Goal: Information Seeking & Learning: Check status

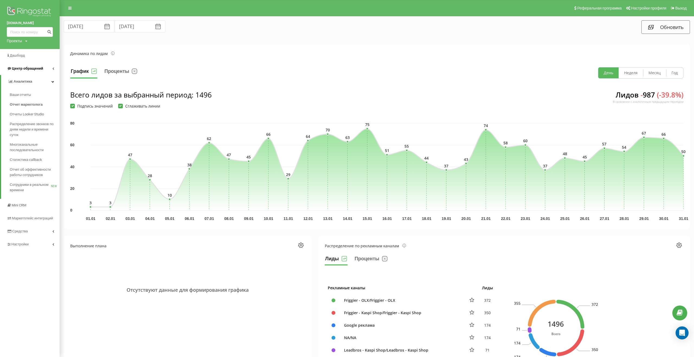
click at [28, 70] on span "Центр обращений" at bounding box center [27, 68] width 31 height 4
click at [28, 84] on span "Журнал звонков" at bounding box center [24, 81] width 28 height 5
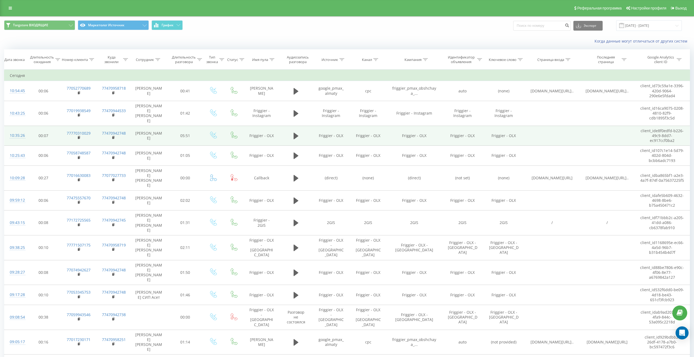
click at [339, 130] on td "Friggier - OLX" at bounding box center [330, 136] width 37 height 20
copy td "OLX"
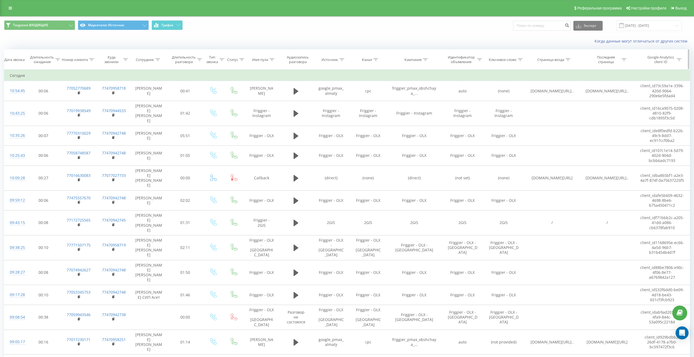
click at [342, 61] on icon at bounding box center [341, 59] width 5 height 3
click at [334, 97] on input "text" at bounding box center [331, 98] width 48 height 9
paste input "OLX"
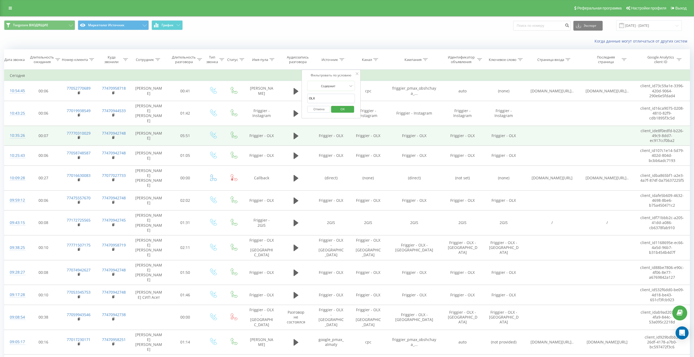
type input "OLX"
click at [271, 127] on td "Friggier - OLX" at bounding box center [262, 136] width 36 height 20
copy td "OLX"
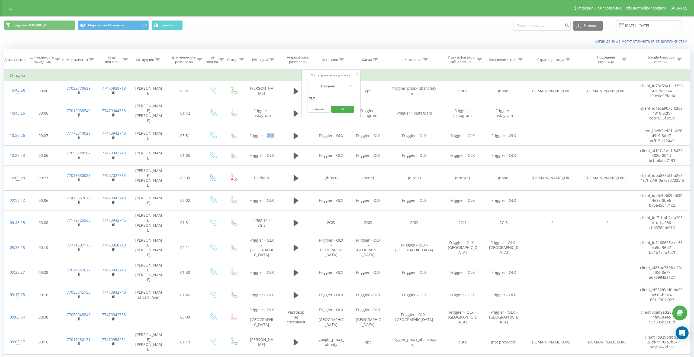
click at [315, 107] on button "Отмена" at bounding box center [318, 109] width 23 height 7
click at [270, 60] on icon at bounding box center [271, 59] width 5 height 3
click at [270, 98] on input "text" at bounding box center [262, 98] width 48 height 9
paste input "OLX"
type input "OLX"
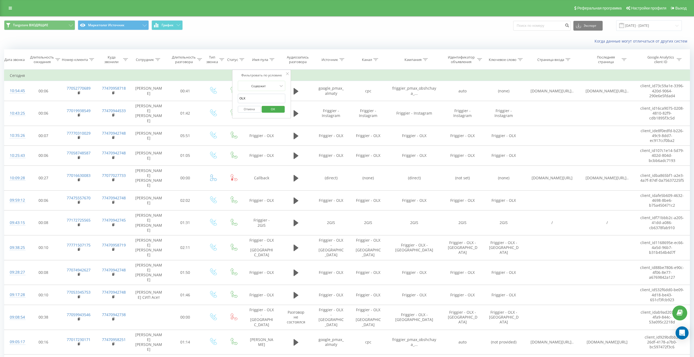
click at [272, 110] on span "OK" at bounding box center [272, 109] width 15 height 8
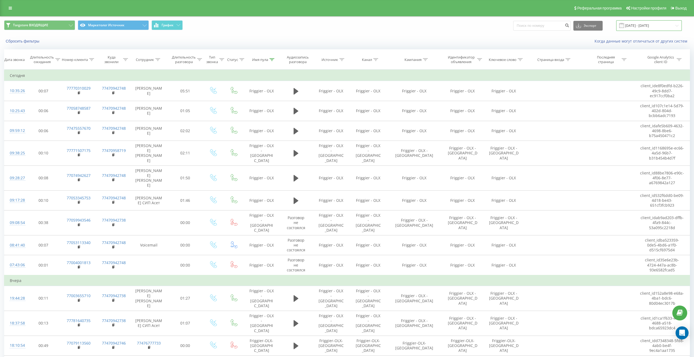
click at [634, 25] on input "23.08.2025 - 23.09.2025" at bounding box center [649, 25] width 66 height 11
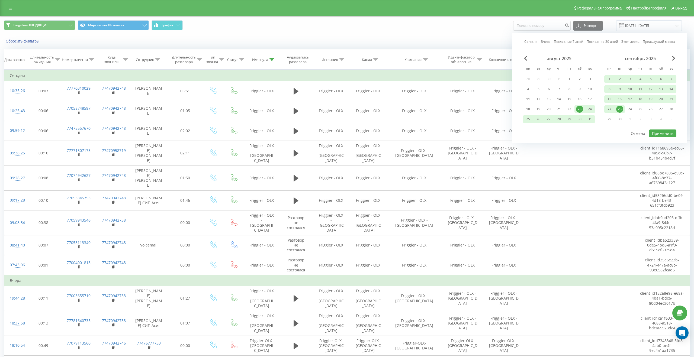
click at [610, 109] on div "22" at bounding box center [608, 109] width 7 height 7
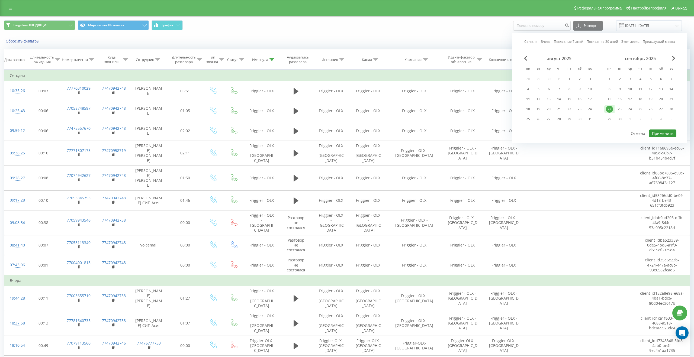
click at [657, 133] on button "Применить" at bounding box center [662, 133] width 27 height 8
type input "22.09.2025 - 22.09.2025"
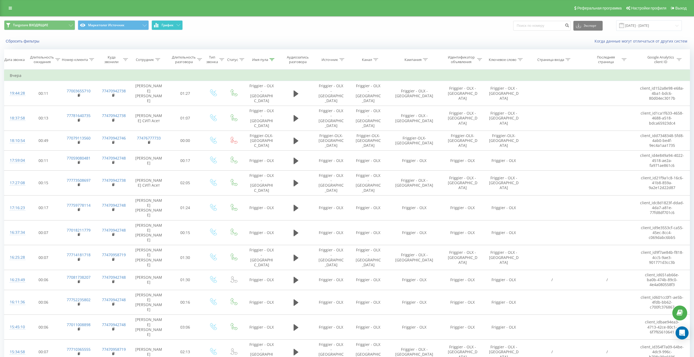
click at [168, 22] on button "График" at bounding box center [166, 25] width 31 height 10
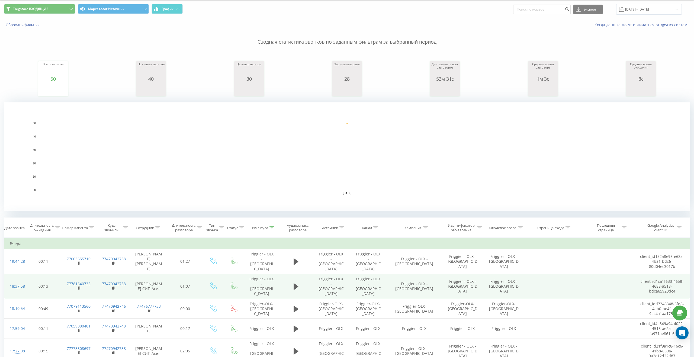
scroll to position [5, 0]
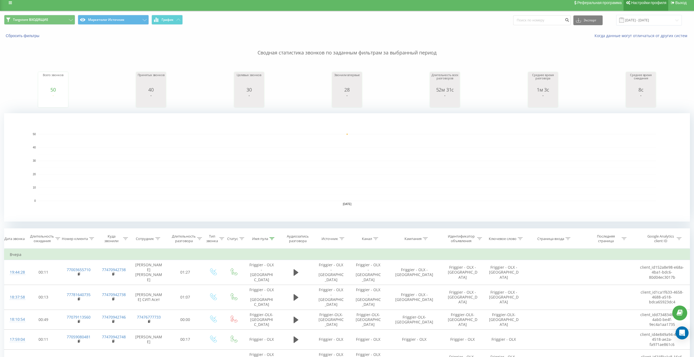
click at [643, 10] on link "Настройки профиля" at bounding box center [645, 3] width 45 height 16
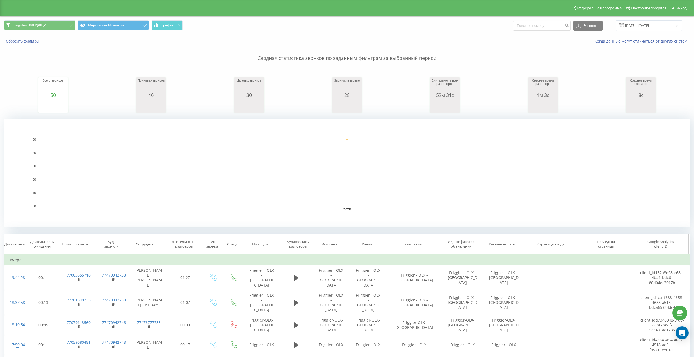
click at [272, 244] on icon at bounding box center [271, 244] width 5 height 3
click at [252, 294] on button "Отмена" at bounding box center [249, 293] width 23 height 7
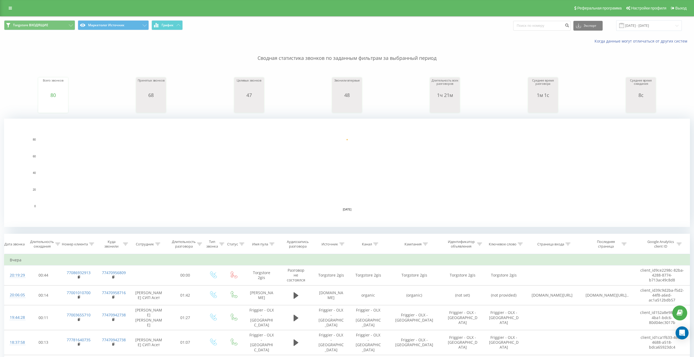
click at [76, 26] on span "Torgstore ВХОДЯЩИЕ Маркетолог Источник График" at bounding box center [173, 25] width 339 height 11
click at [74, 26] on button "Torgstore ВХОДЯЩИЕ" at bounding box center [39, 25] width 71 height 10
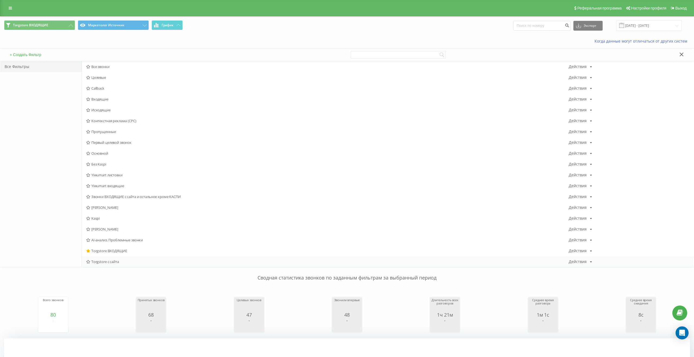
click at [103, 260] on span "Torgstore с сайта" at bounding box center [327, 262] width 482 height 4
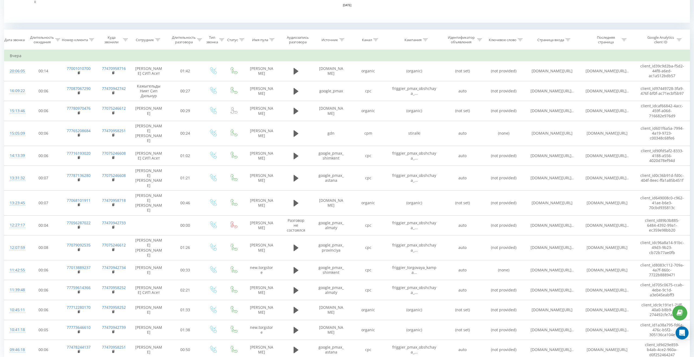
scroll to position [203, 0]
